Goal: Check status: Check status

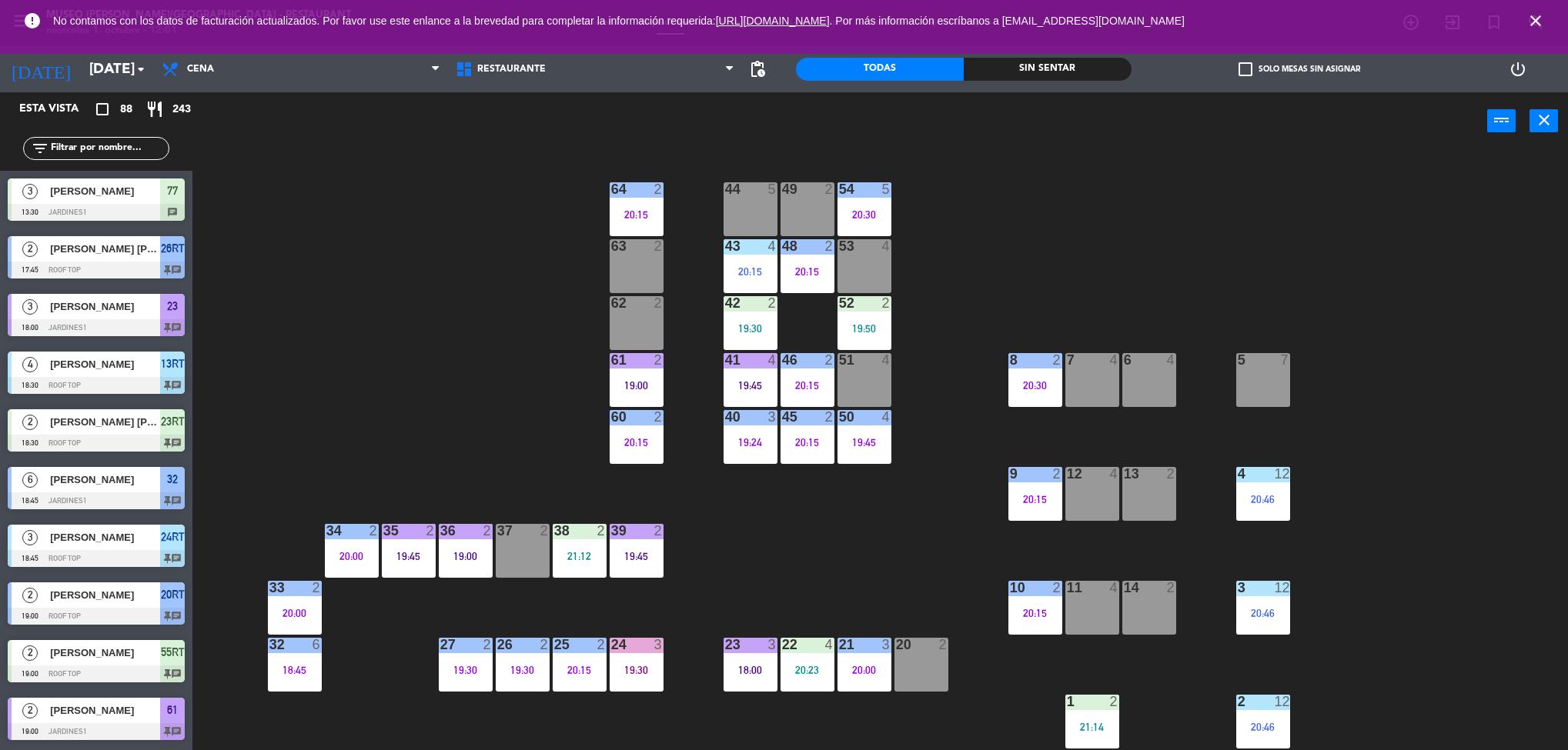
click at [1555, 18] on span "close" at bounding box center [1535, 21] width 41 height 41
click at [1546, 21] on span "close" at bounding box center [1535, 21] width 41 height 41
click at [1538, 9] on span "close" at bounding box center [1535, 21] width 41 height 41
click at [1538, 5] on span "close" at bounding box center [1535, 21] width 41 height 41
click at [1538, 27] on icon "close" at bounding box center [1534, 20] width 18 height 18
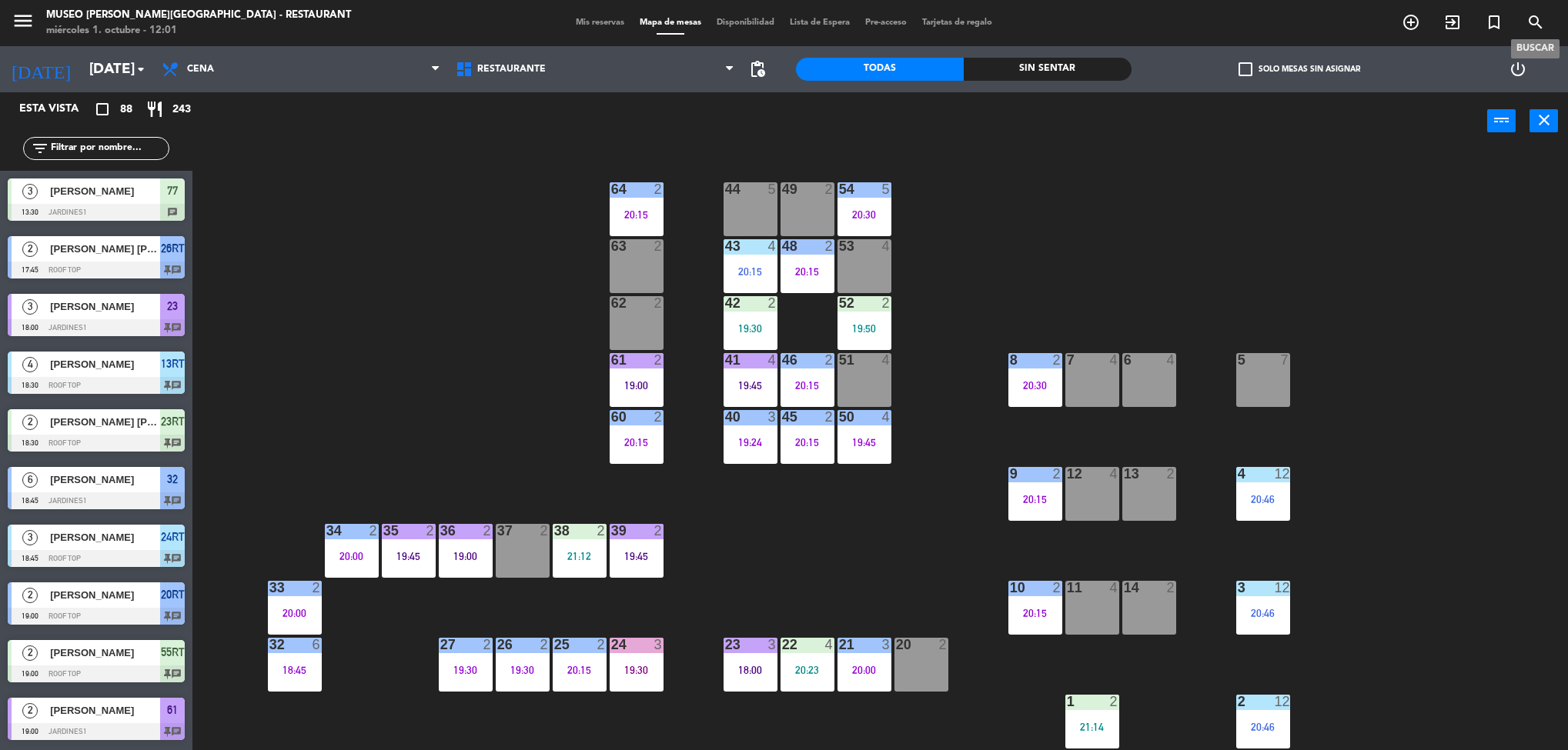
click at [397, 241] on div "44 5 49 2 54 5 20:30 64 2 20:15 48 2 20:15 53 4 63 2 43 4 20:15 62 2 42 2 19:30…" at bounding box center [888, 454] width 1360 height 601
click at [148, 64] on icon "arrow_drop_down" at bounding box center [140, 69] width 18 height 18
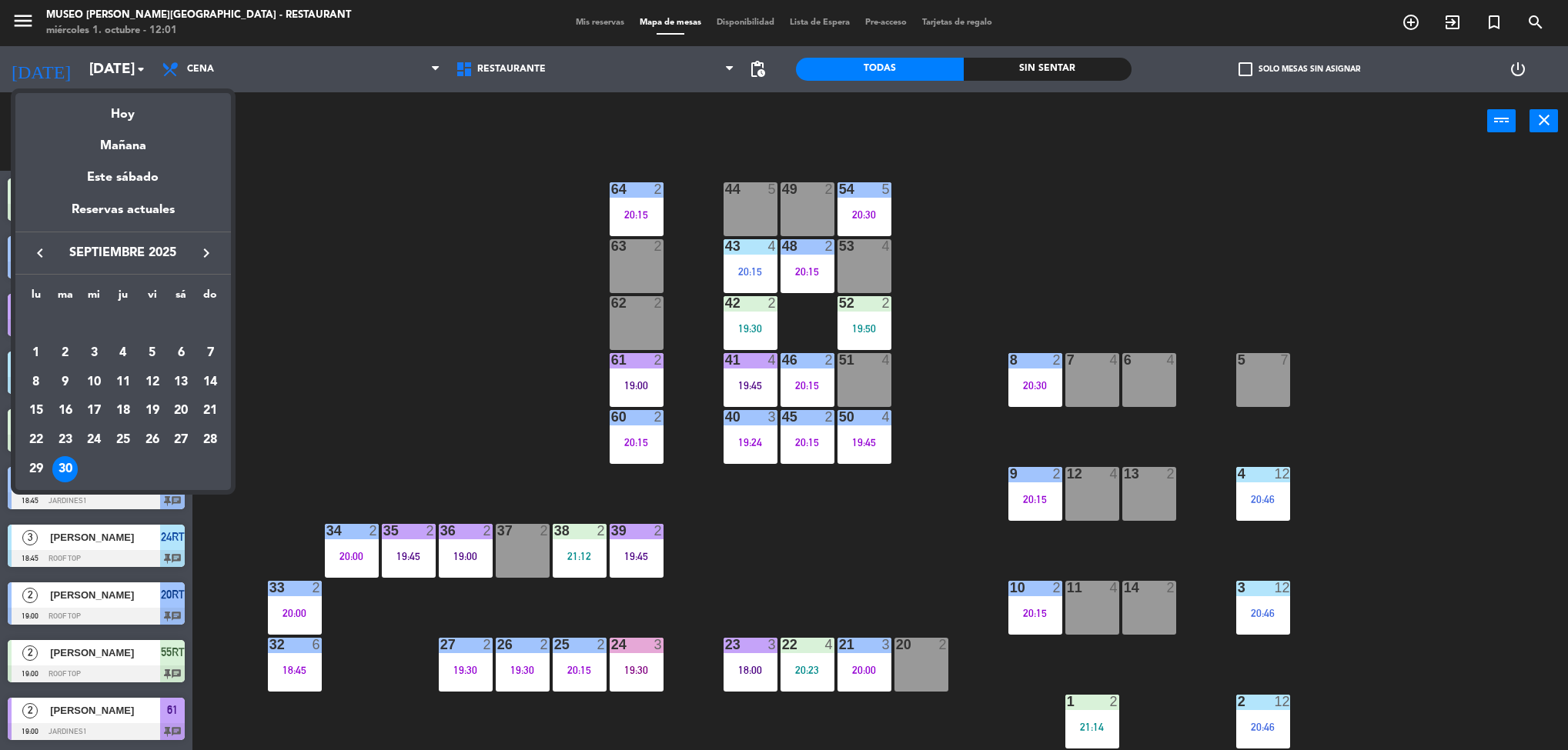
click at [215, 255] on icon "keyboard_arrow_right" at bounding box center [205, 253] width 18 height 18
click at [88, 351] on div "1" at bounding box center [94, 353] width 26 height 26
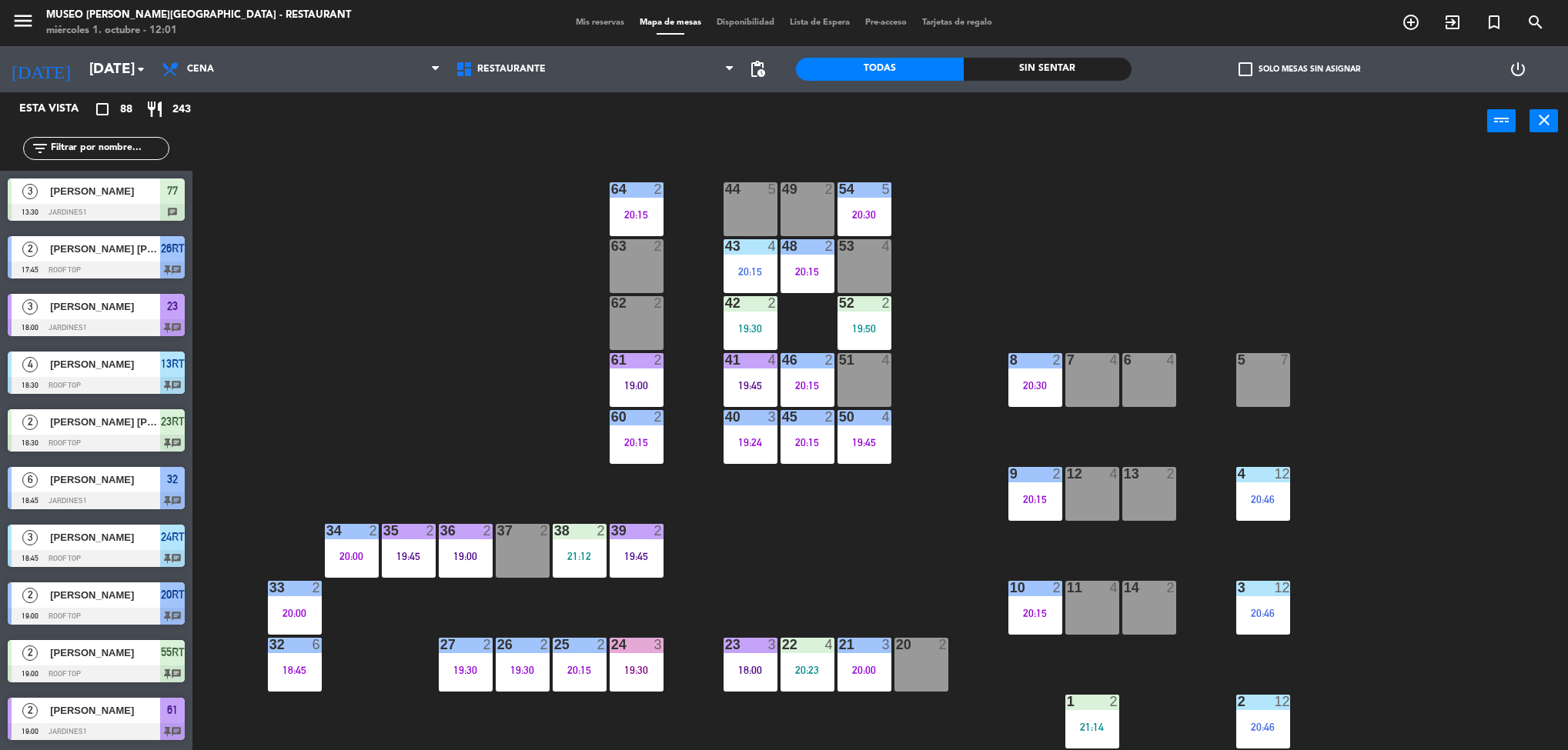
type input "[DATE]"
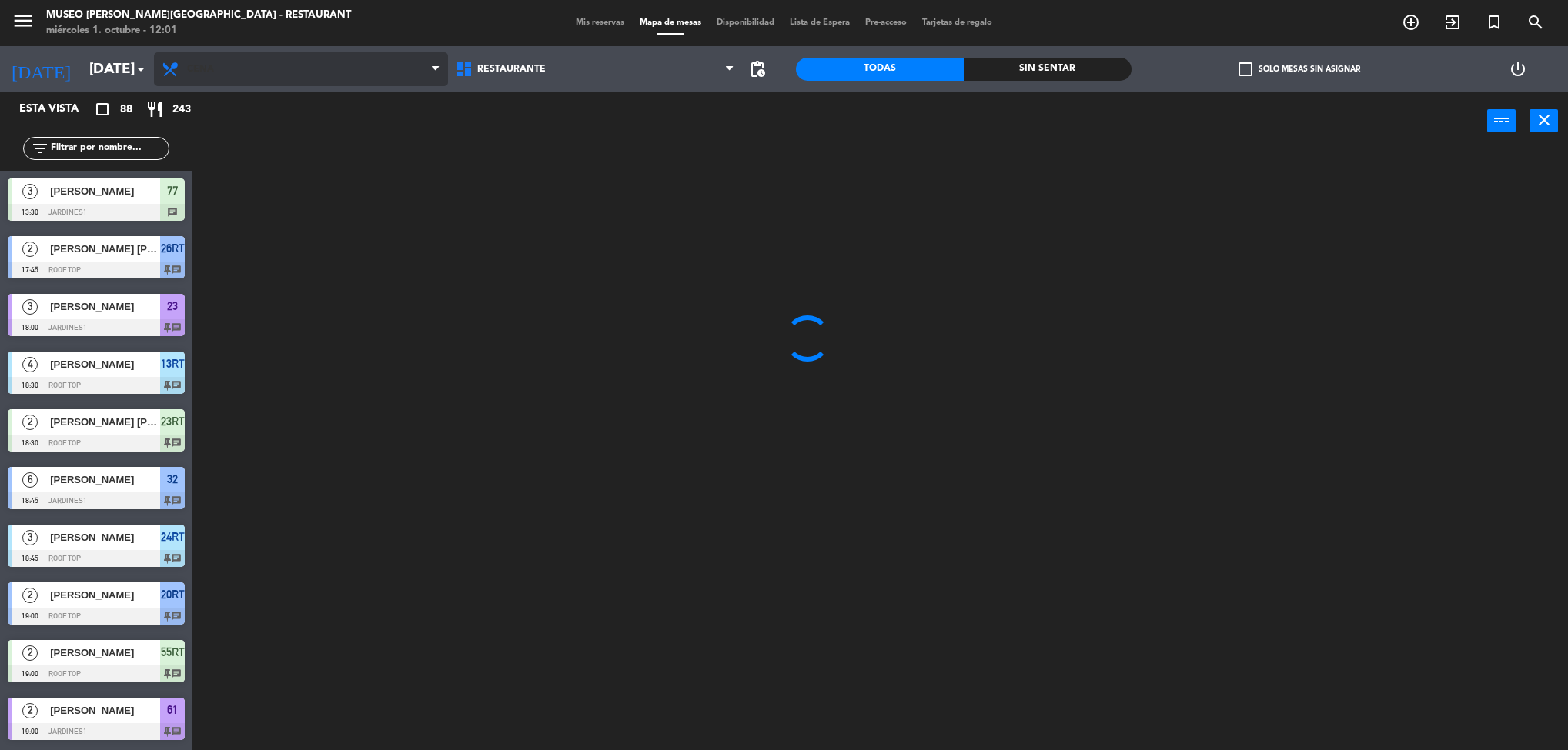
click at [294, 70] on span "Cena" at bounding box center [301, 69] width 294 height 34
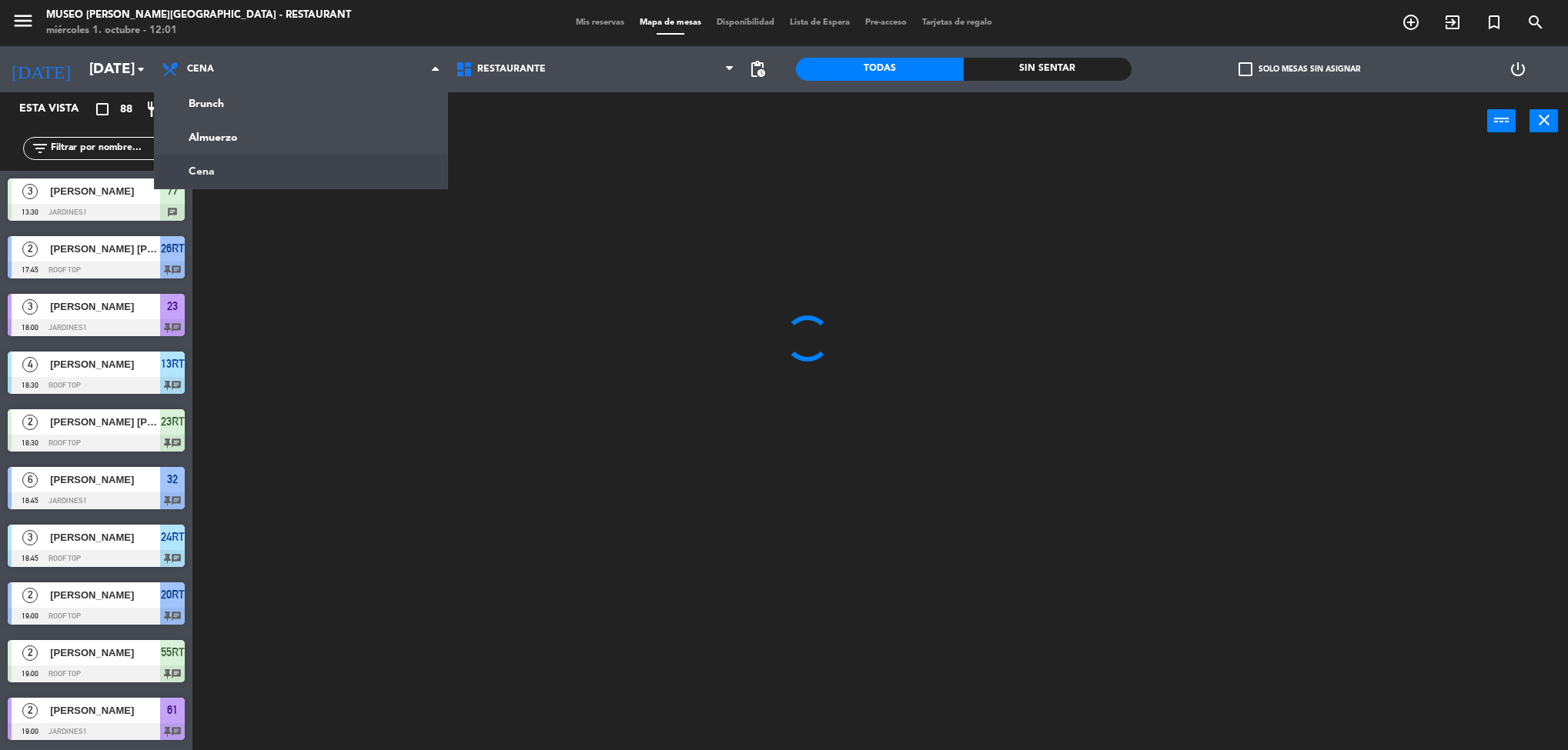
click at [254, 134] on ng-component "menu [GEOGRAPHIC_DATA][PERSON_NAME] - Restaurant [DATE] 1. octubre - 12:01 Mis …" at bounding box center [784, 377] width 1568 height 755
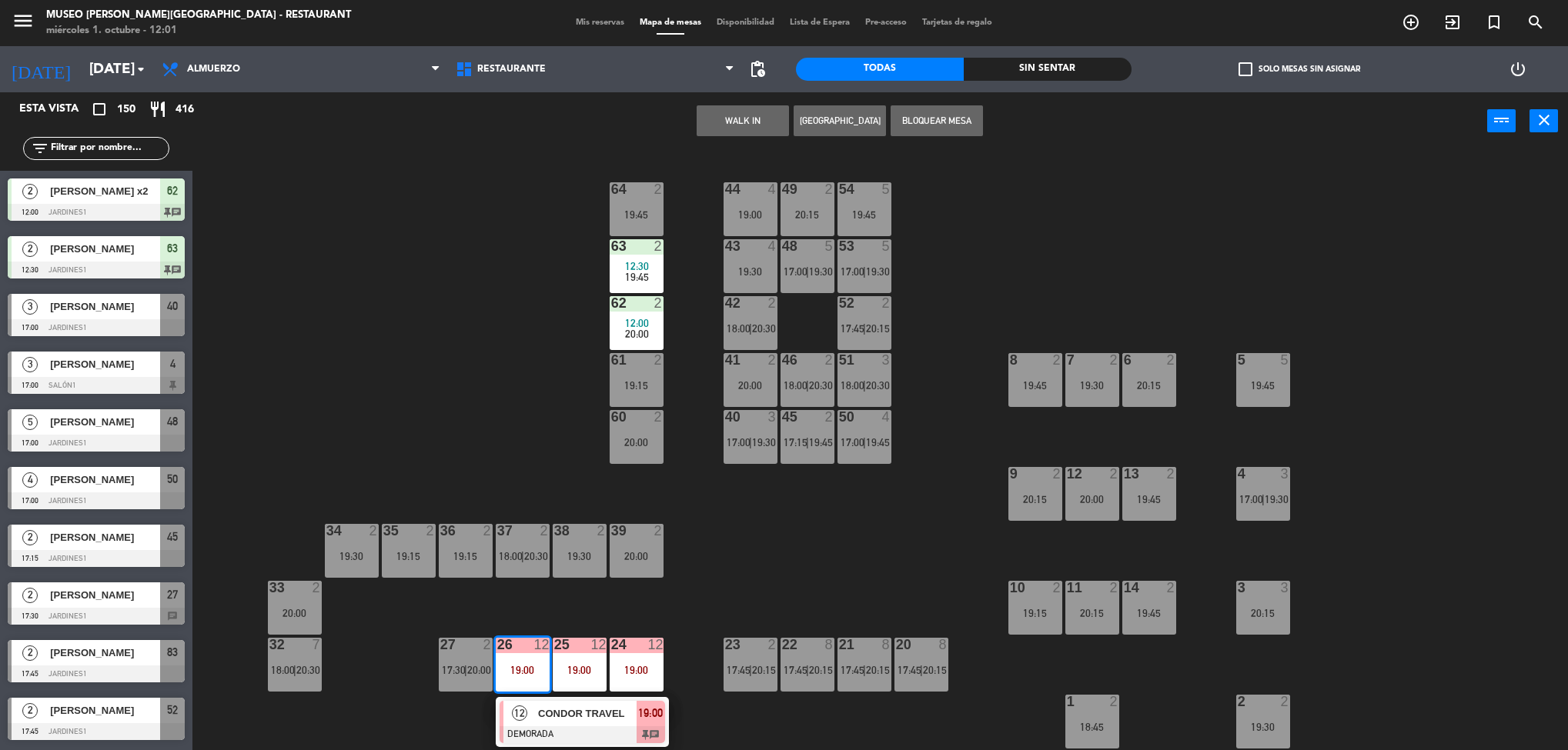
click at [787, 552] on div "44 4 19:00 49 2 20:15 54 5 19:45 64 2 19:45 48 5 17:00 | 19:30 53 5 17:00 | 19:…" at bounding box center [888, 454] width 1360 height 601
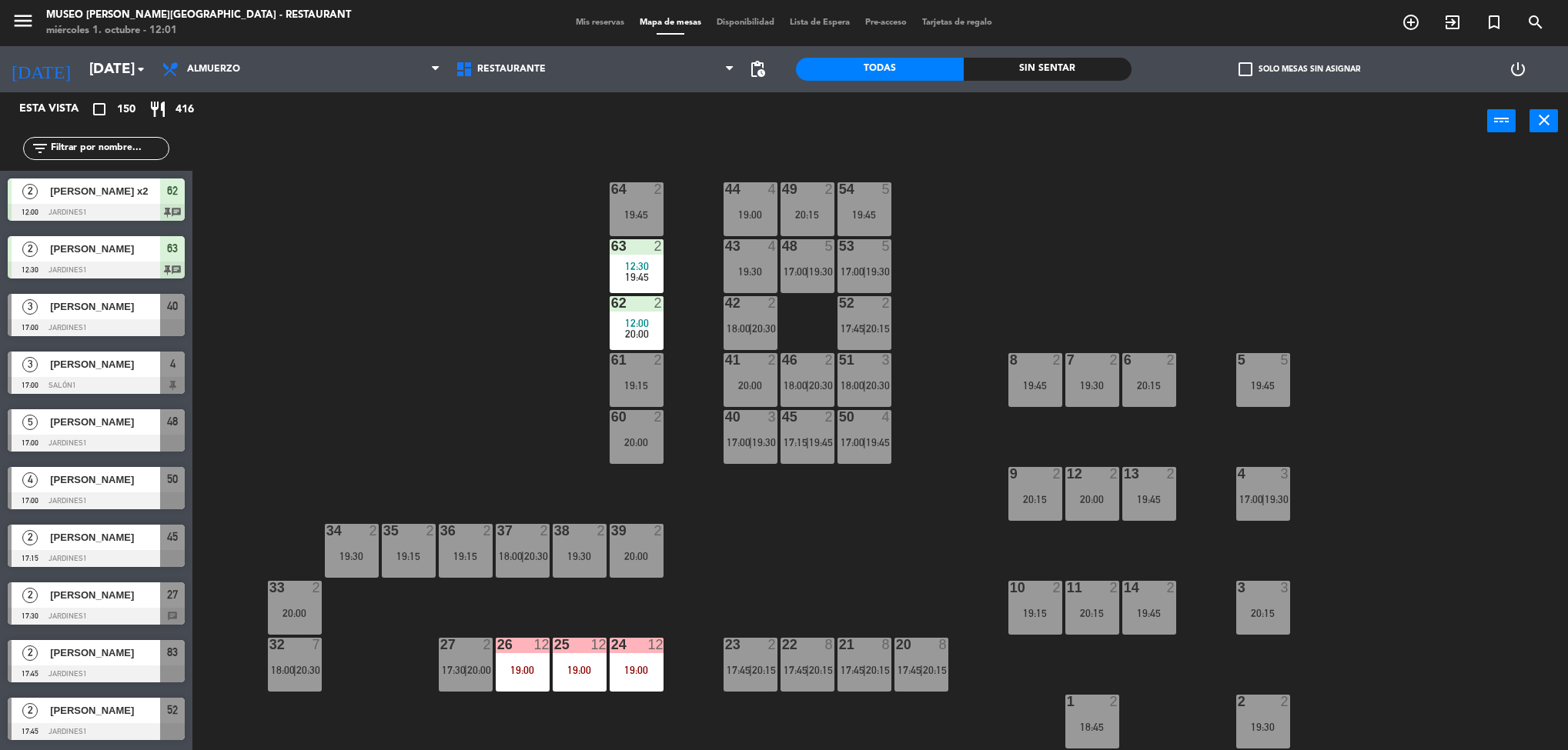
click at [639, 659] on div "24 12 19:00" at bounding box center [636, 665] width 54 height 54
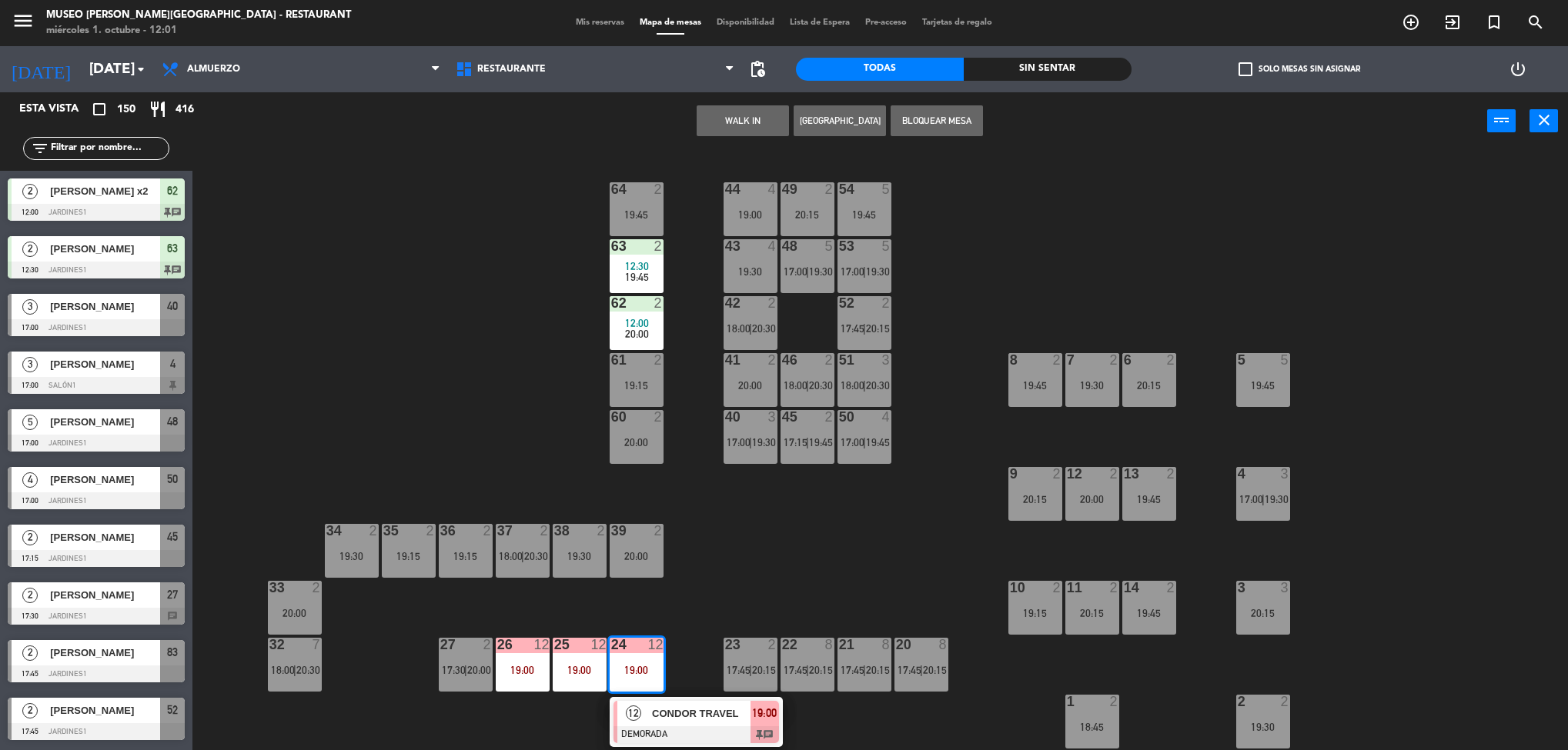
click at [683, 709] on div "12 CONDOR TRAVEL DEMORADA 19:00 chat" at bounding box center [696, 723] width 196 height 50
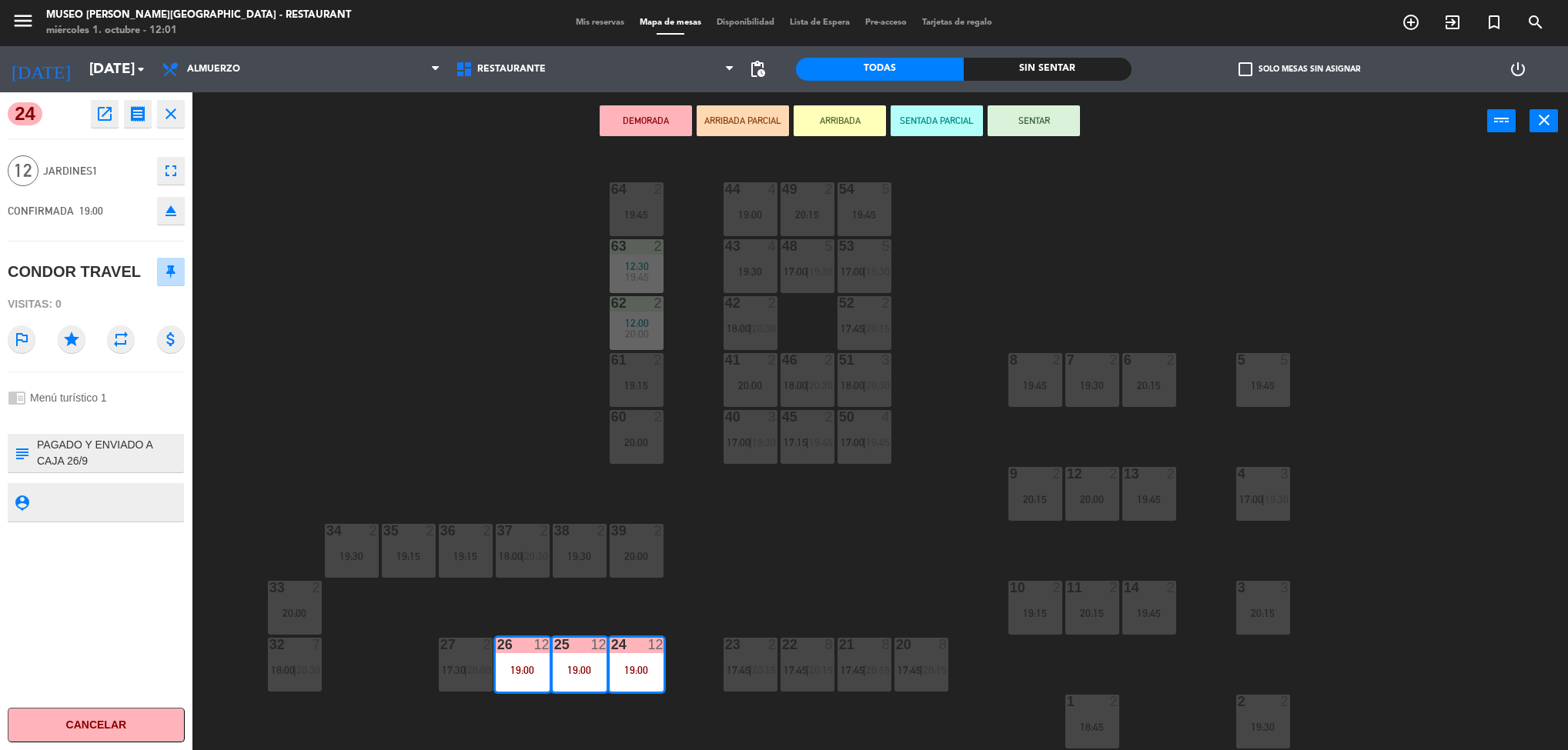
click at [427, 367] on div "44 4 19:00 49 2 20:15 54 5 19:45 64 2 19:45 48 5 17:00 | 19:30 53 5 17:00 | 19:…" at bounding box center [888, 454] width 1360 height 601
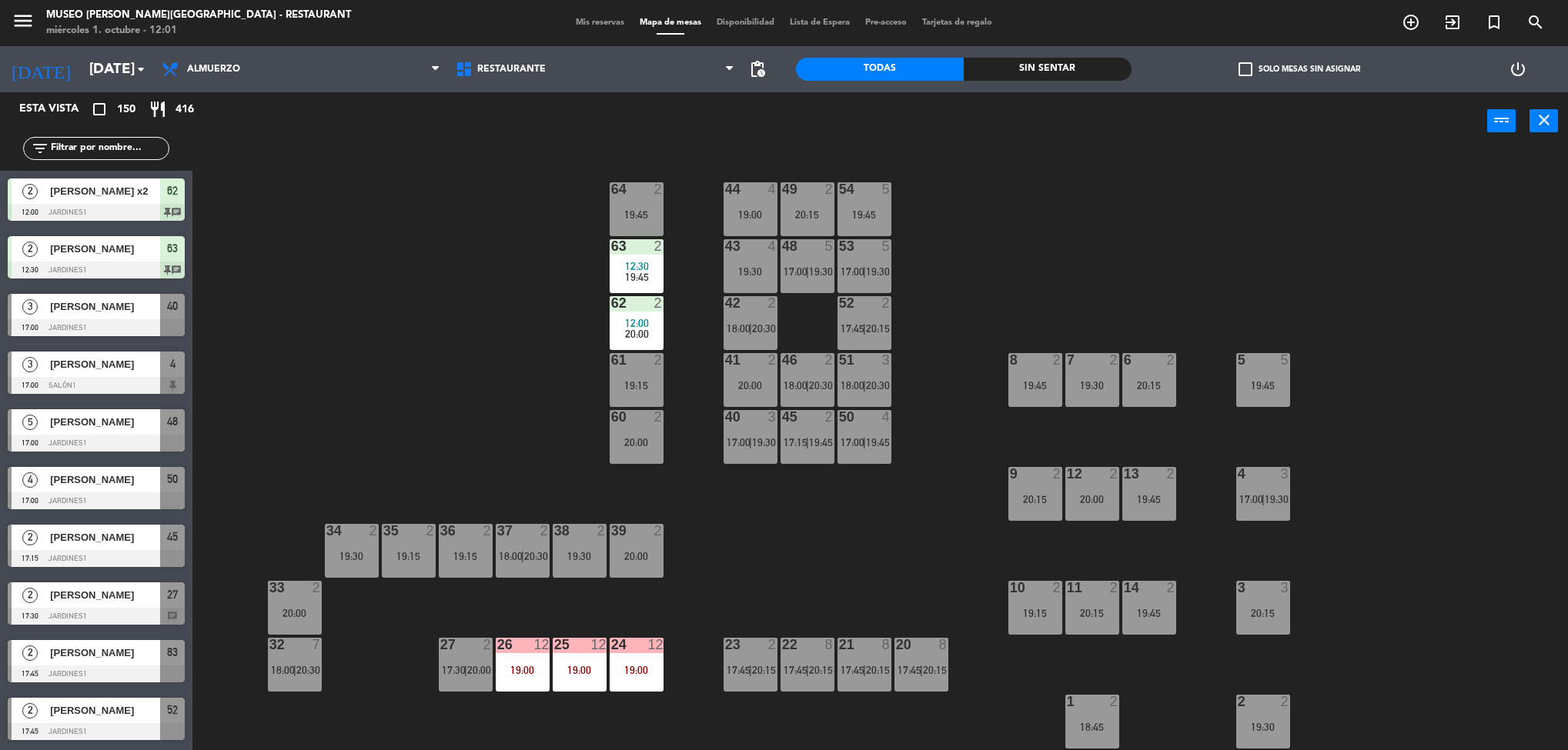
scroll to position [4, 0]
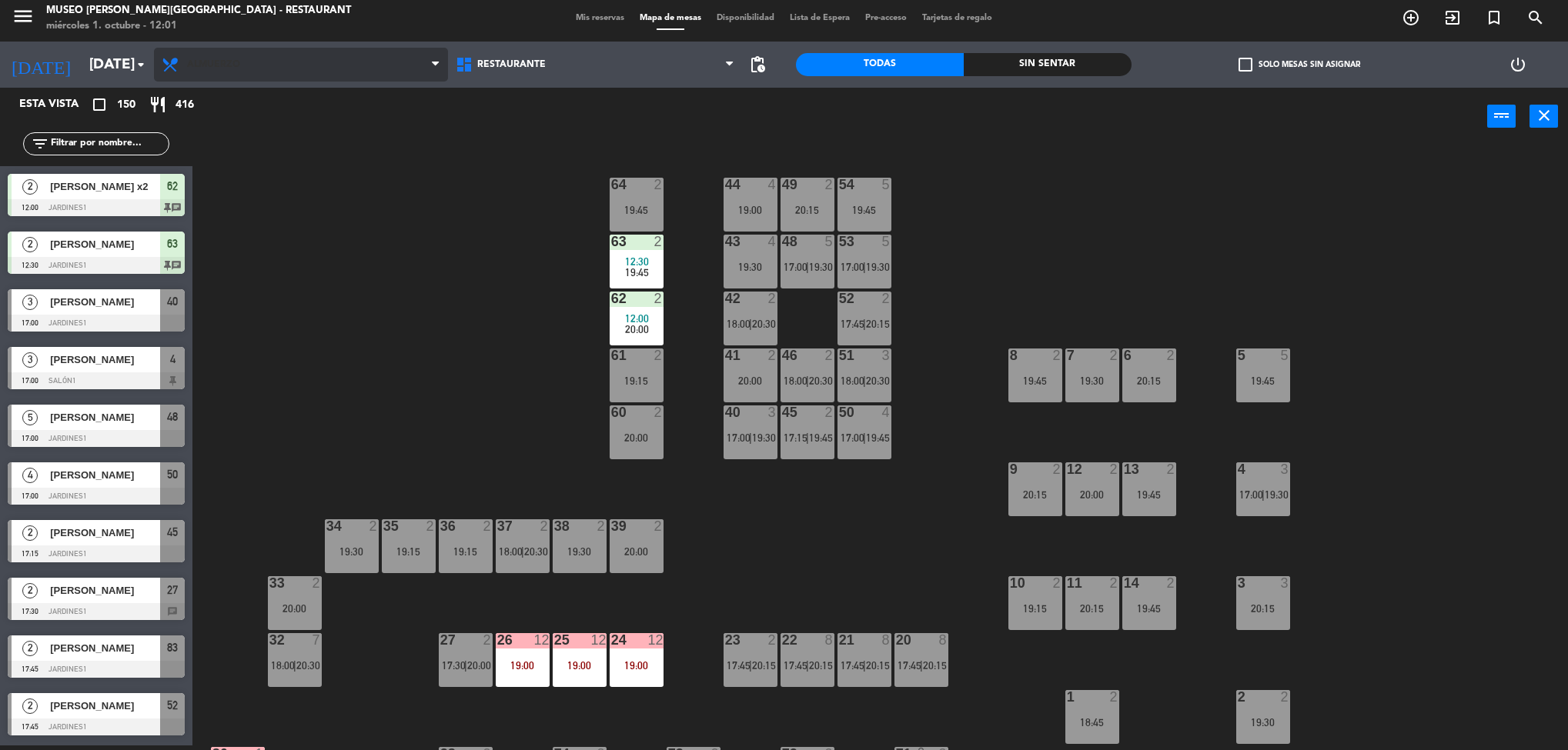
click at [269, 78] on span "Almuerzo" at bounding box center [301, 64] width 294 height 34
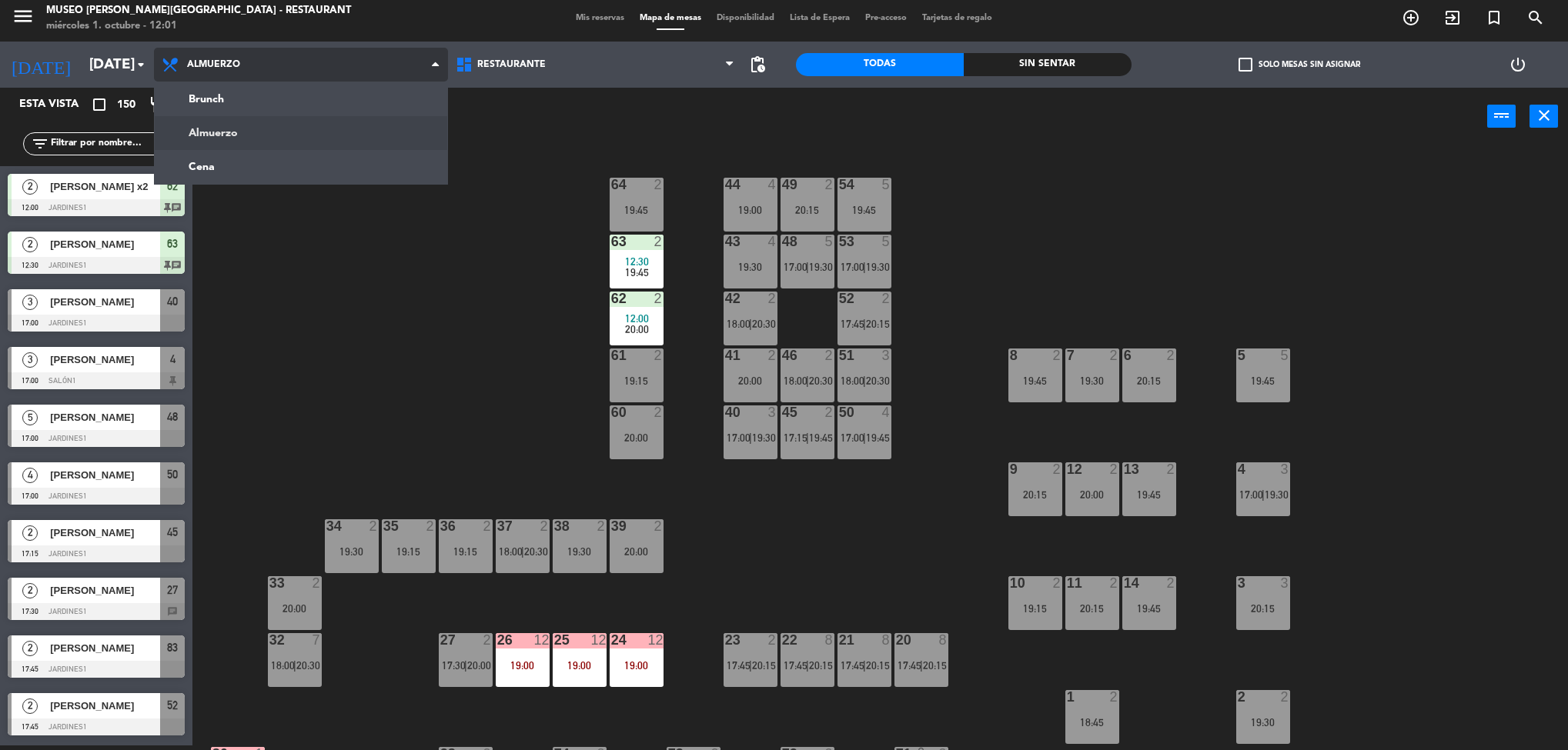
click at [222, 160] on ng-component "menu [GEOGRAPHIC_DATA][PERSON_NAME] - Restaurant [DATE] 1. octubre - 12:01 Mis …" at bounding box center [784, 373] width 1568 height 755
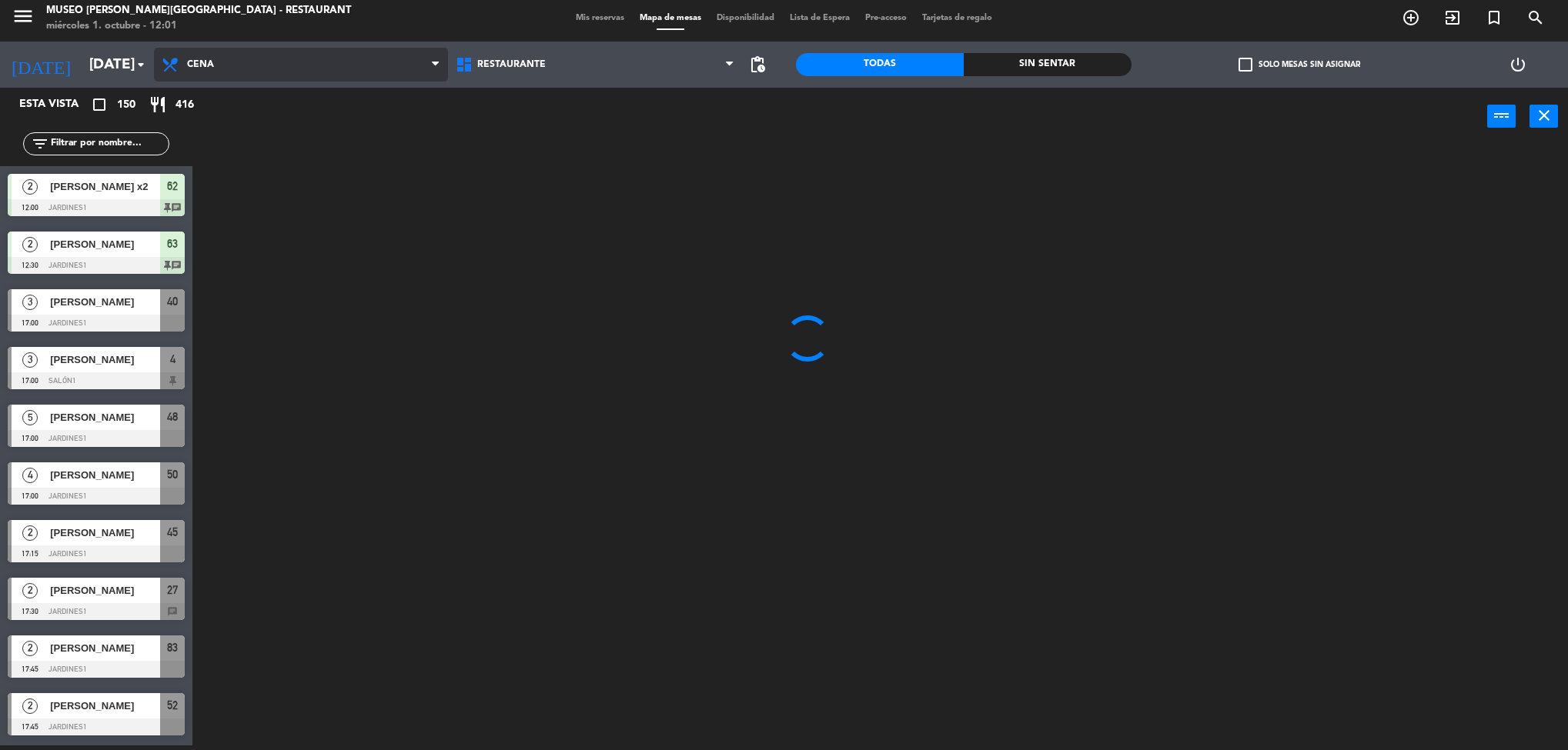
click at [261, 67] on span "Cena" at bounding box center [301, 64] width 294 height 34
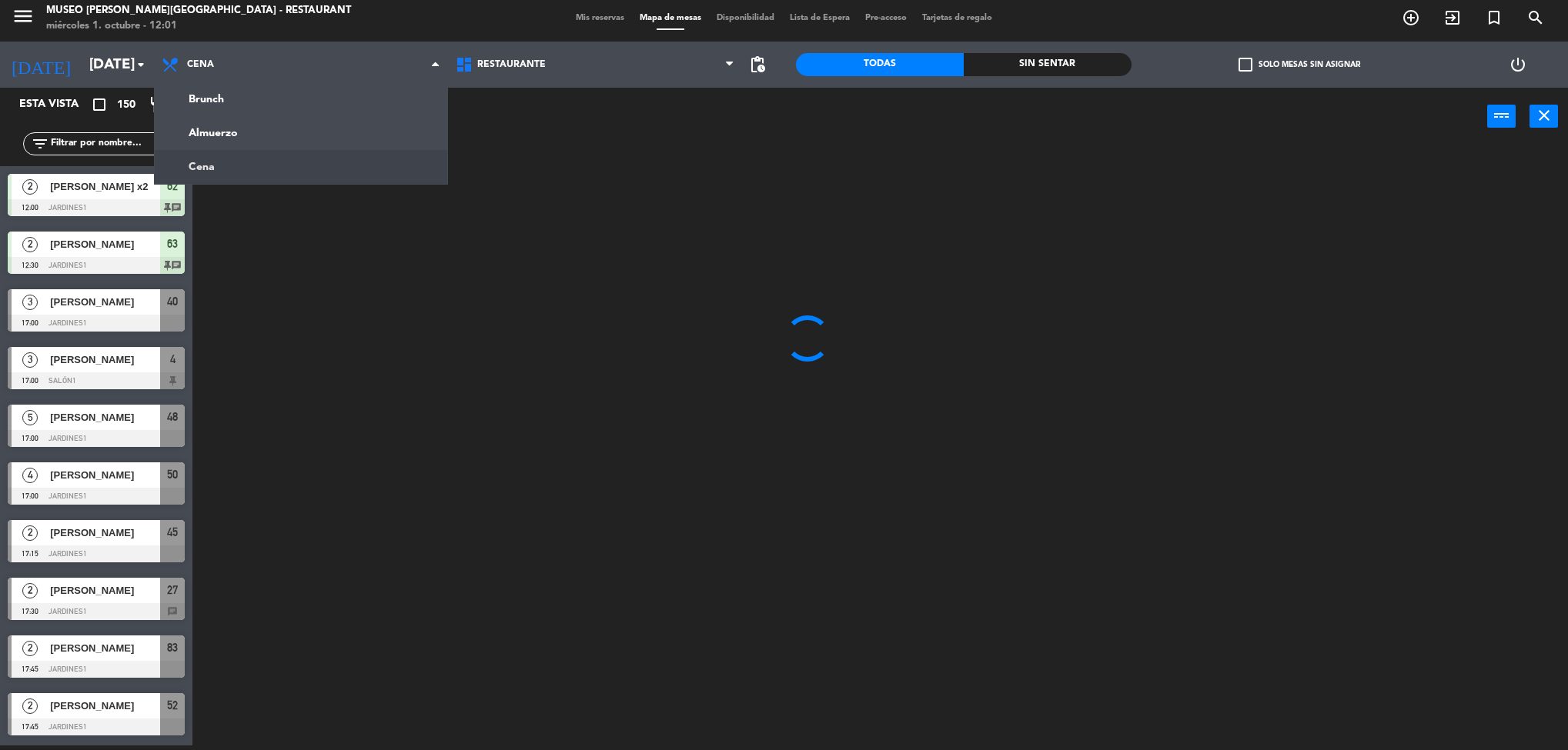
click at [227, 128] on ng-component "menu [GEOGRAPHIC_DATA][PERSON_NAME] - Restaurant [DATE] 1. octubre - 12:01 Mis …" at bounding box center [784, 373] width 1568 height 755
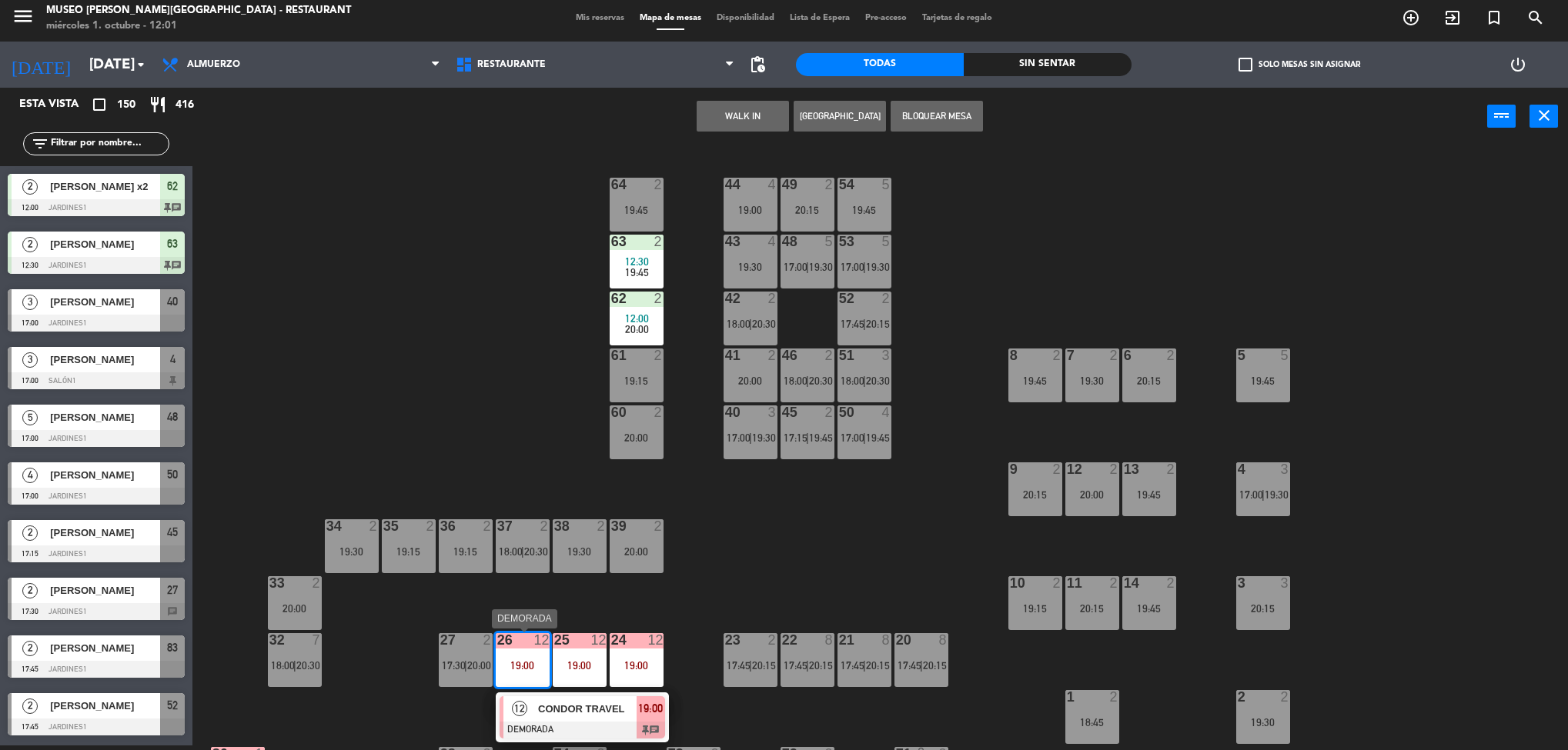
click at [607, 709] on div "12 CONDOR TRAVEL DEMORADA 19:00 chat" at bounding box center [582, 717] width 196 height 50
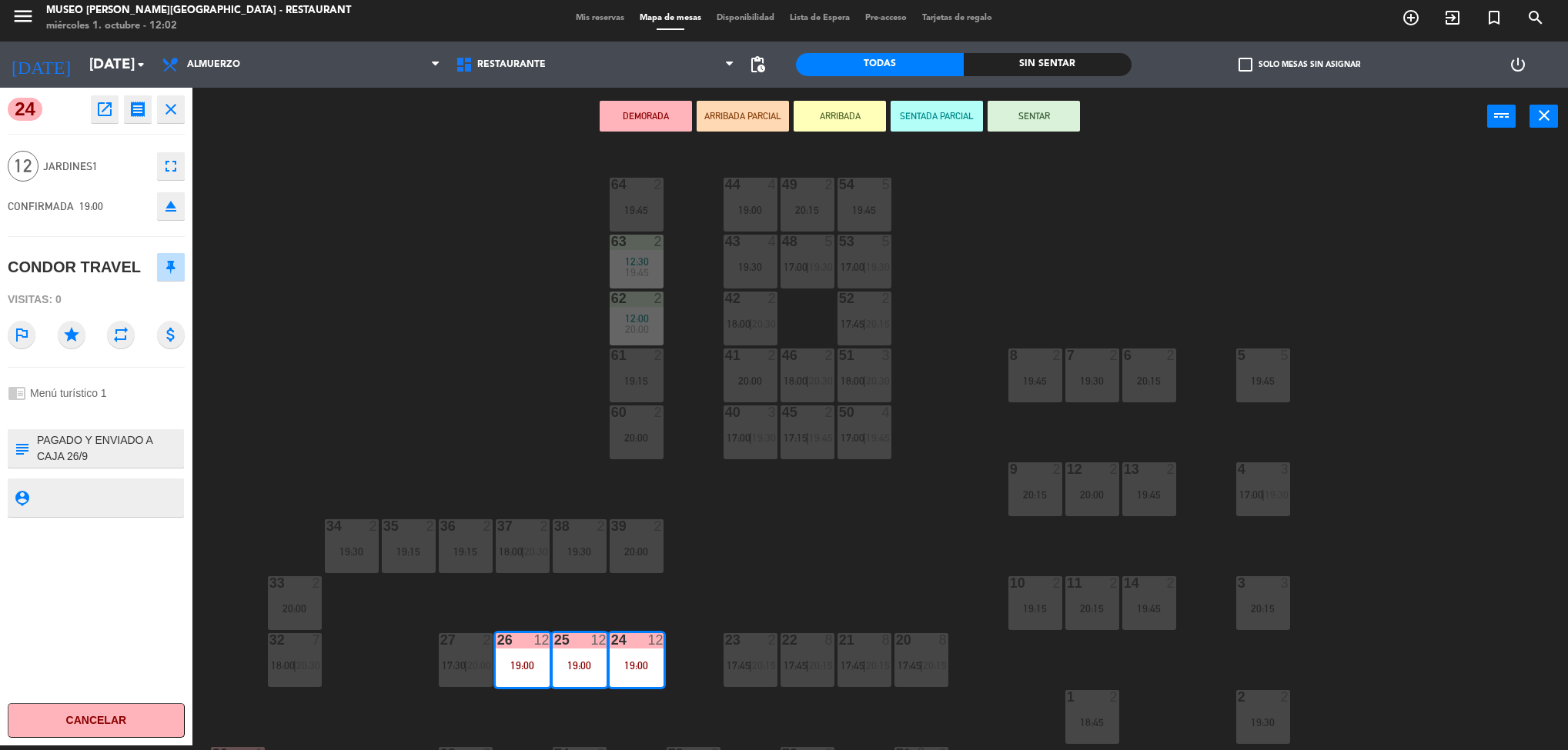
click at [786, 570] on div "44 4 19:00 49 2 20:15 54 5 19:45 64 2 19:45 48 5 17:00 | 19:30 53 5 17:00 | 19:…" at bounding box center [888, 450] width 1360 height 601
